Goal: Communication & Community: Answer question/provide support

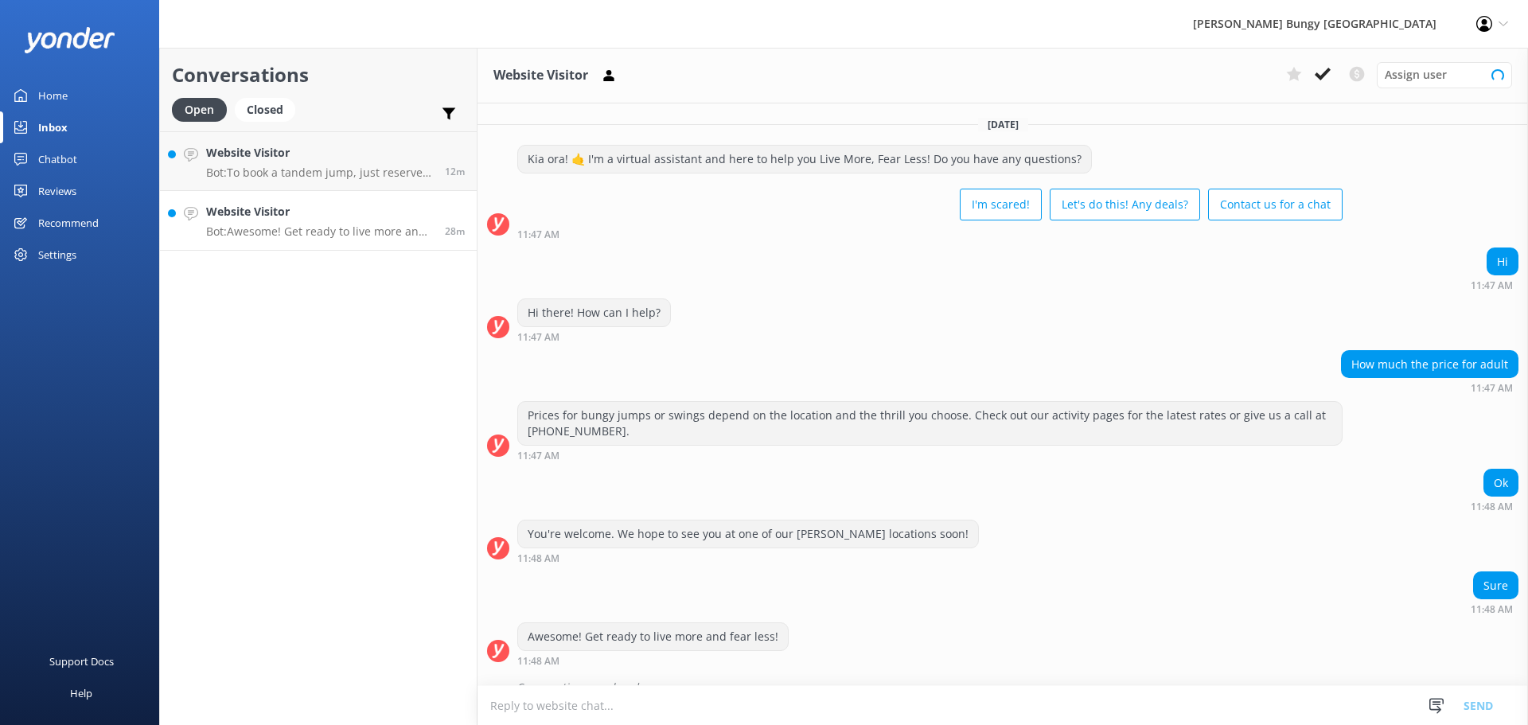
scroll to position [24, 0]
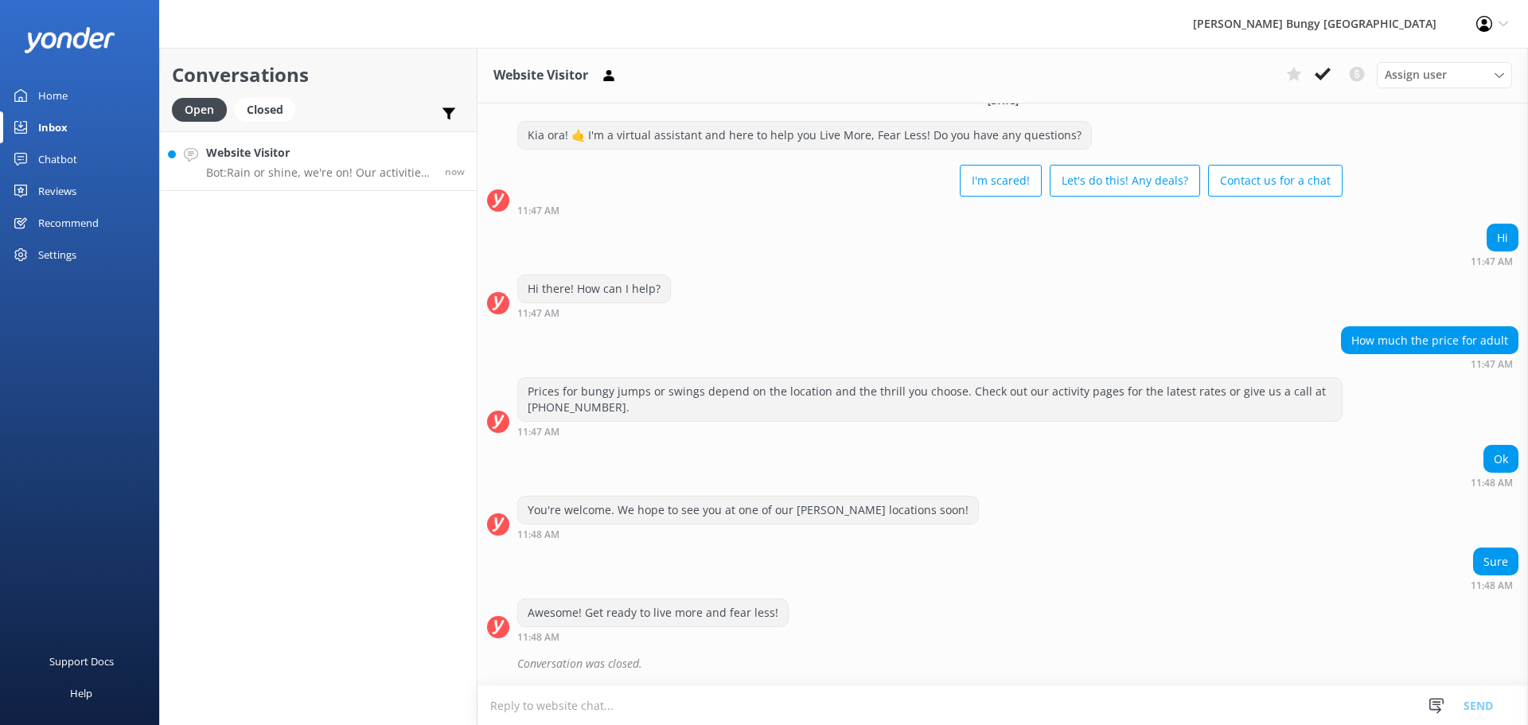
click at [380, 173] on p "Bot: Rain or shine, we're on! Our activities roll in most weather conditions, a…" at bounding box center [319, 173] width 227 height 14
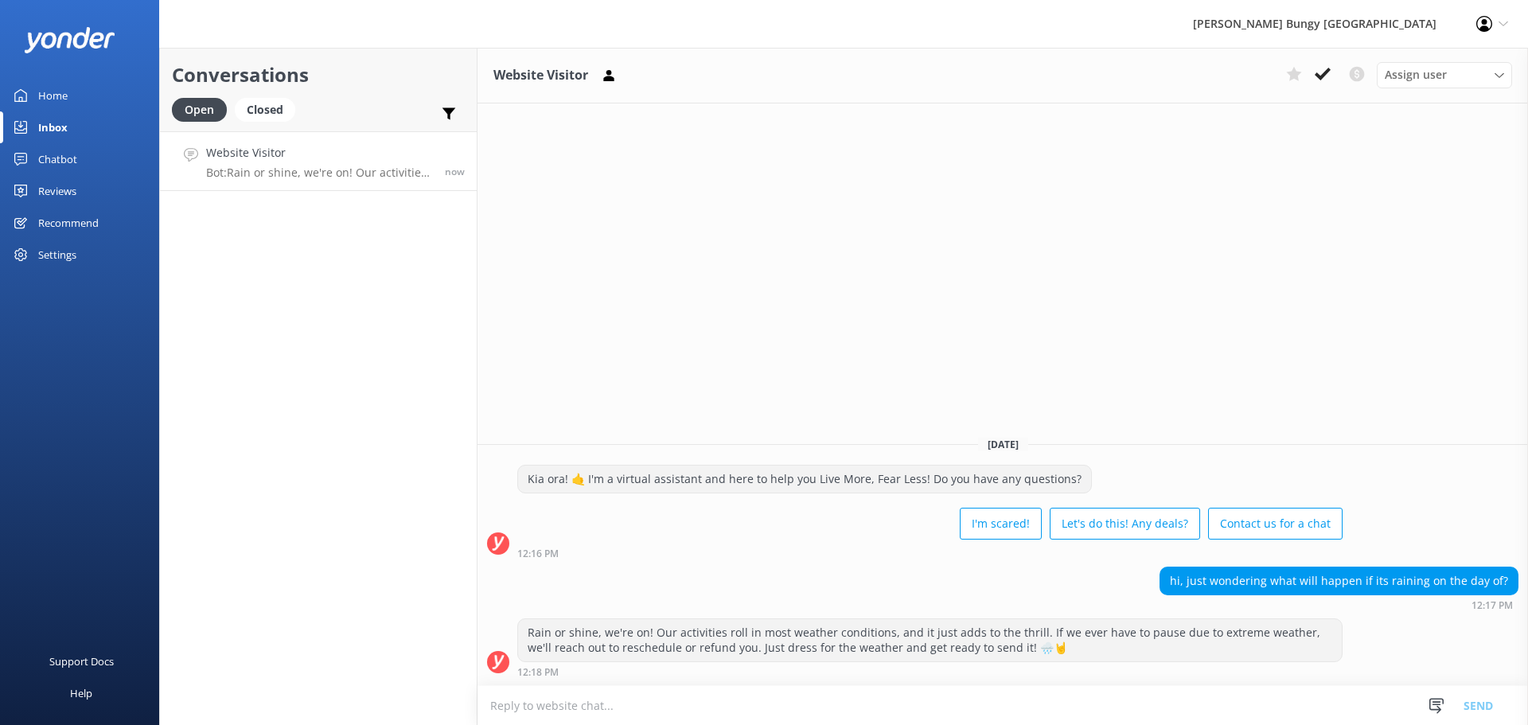
click at [887, 710] on textarea at bounding box center [1003, 705] width 1051 height 39
drag, startPoint x: 887, startPoint y: 710, endPoint x: 679, endPoint y: 580, distance: 244.9
click at [679, 580] on div "hi, just wondering what will happen if its raining on the day of? 12:17 PM" at bounding box center [1003, 589] width 1051 height 44
